Goal: Check status: Check status

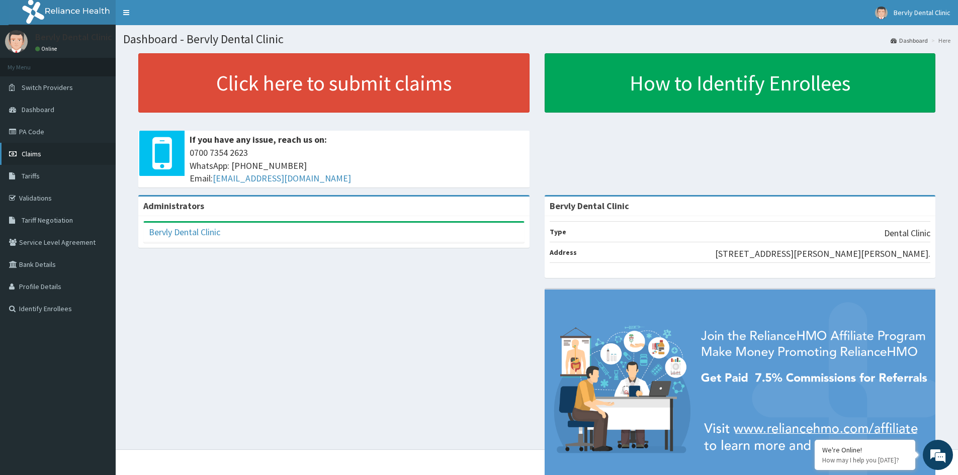
click at [34, 148] on link "Claims" at bounding box center [58, 154] width 116 height 22
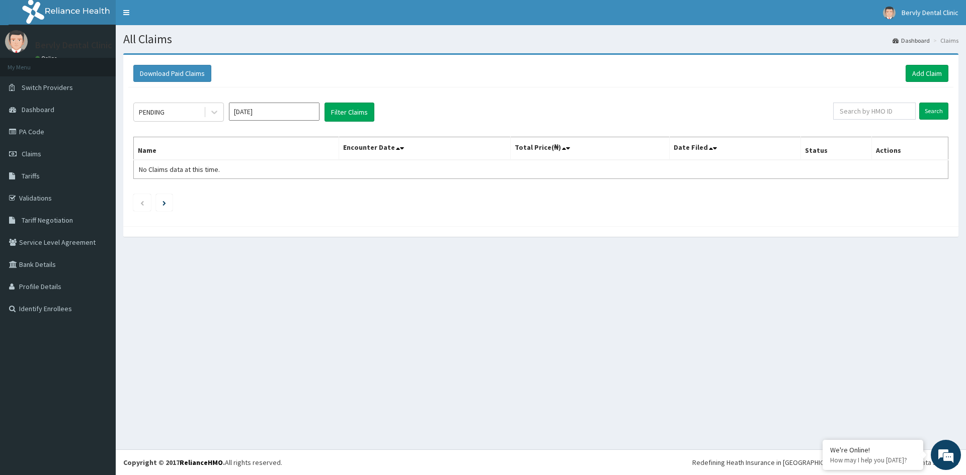
click at [284, 115] on input "[DATE]" at bounding box center [274, 112] width 91 height 18
click at [306, 193] on div "Sep" at bounding box center [304, 195] width 20 height 19
type input "[DATE]"
click at [212, 115] on icon at bounding box center [214, 112] width 10 height 10
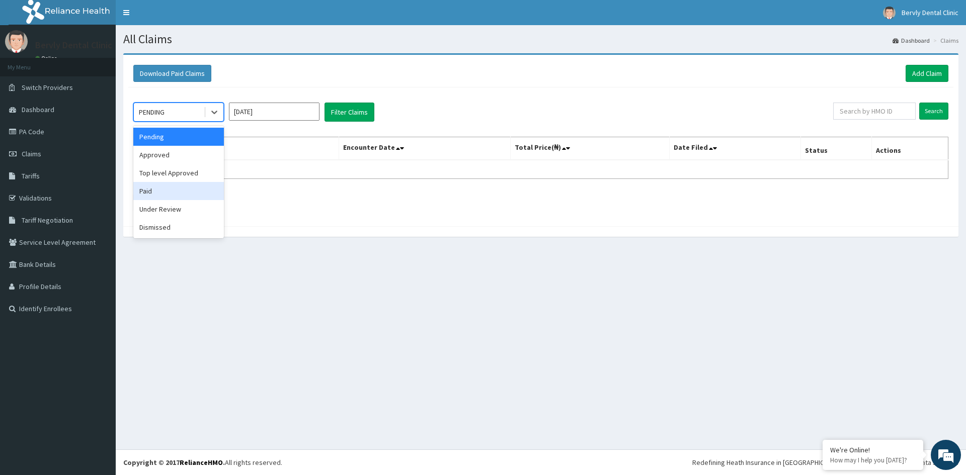
click at [165, 188] on div "Paid" at bounding box center [178, 191] width 91 height 18
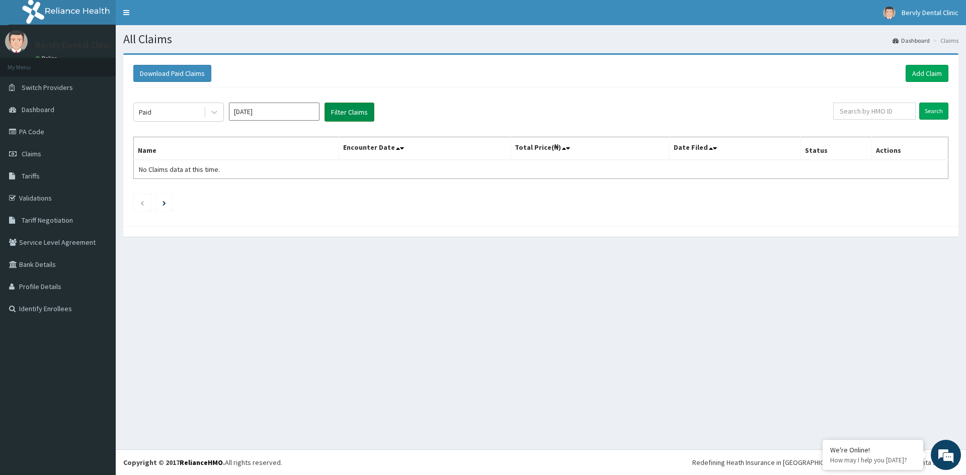
click at [343, 110] on button "Filter Claims" at bounding box center [349, 112] width 50 height 19
